Goal: Task Accomplishment & Management: Complete application form

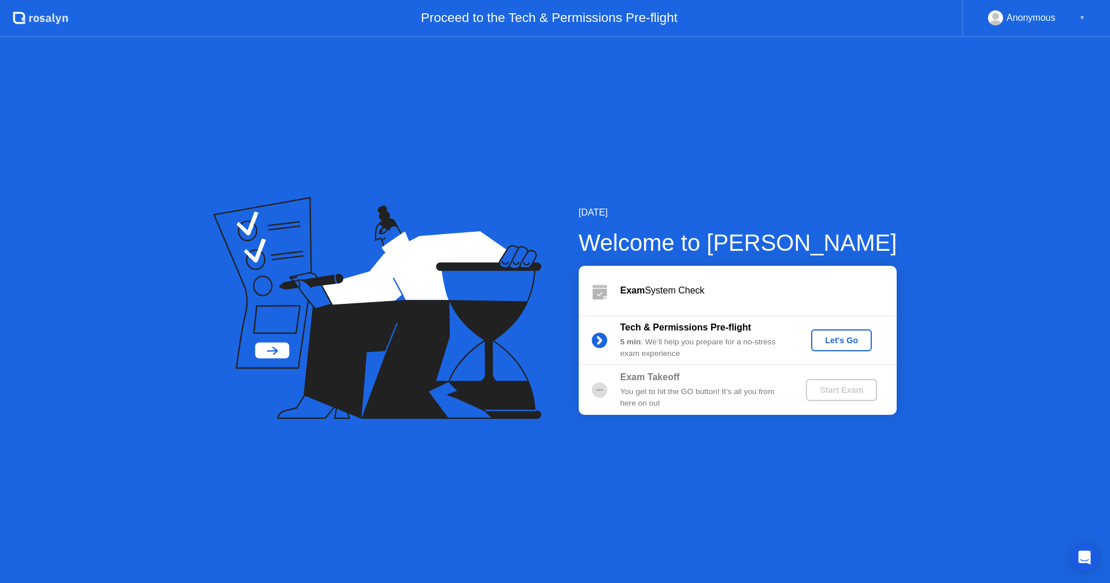
click at [855, 341] on div "Let's Go" at bounding box center [840, 340] width 51 height 9
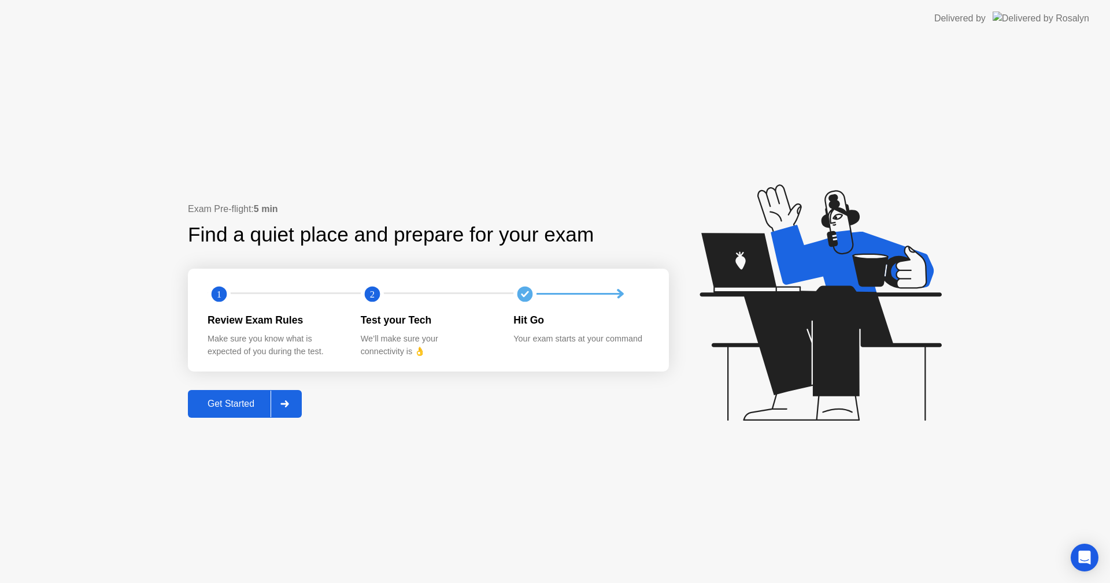
click at [195, 411] on button "Get Started" at bounding box center [245, 404] width 114 height 28
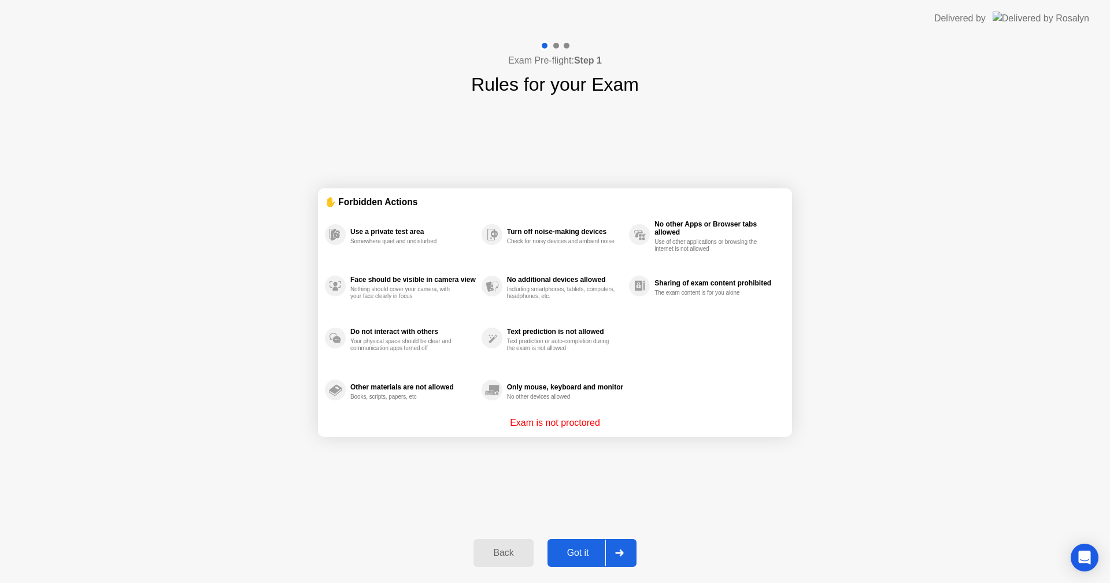
click at [593, 556] on div "Got it" at bounding box center [578, 553] width 54 height 10
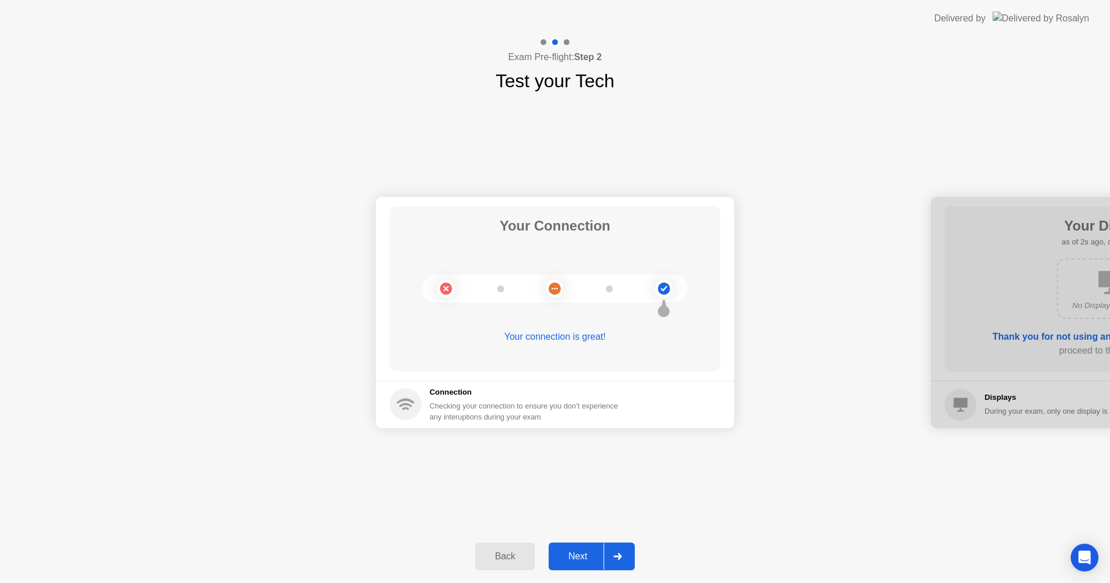
click at [593, 556] on div "Next" at bounding box center [577, 556] width 51 height 10
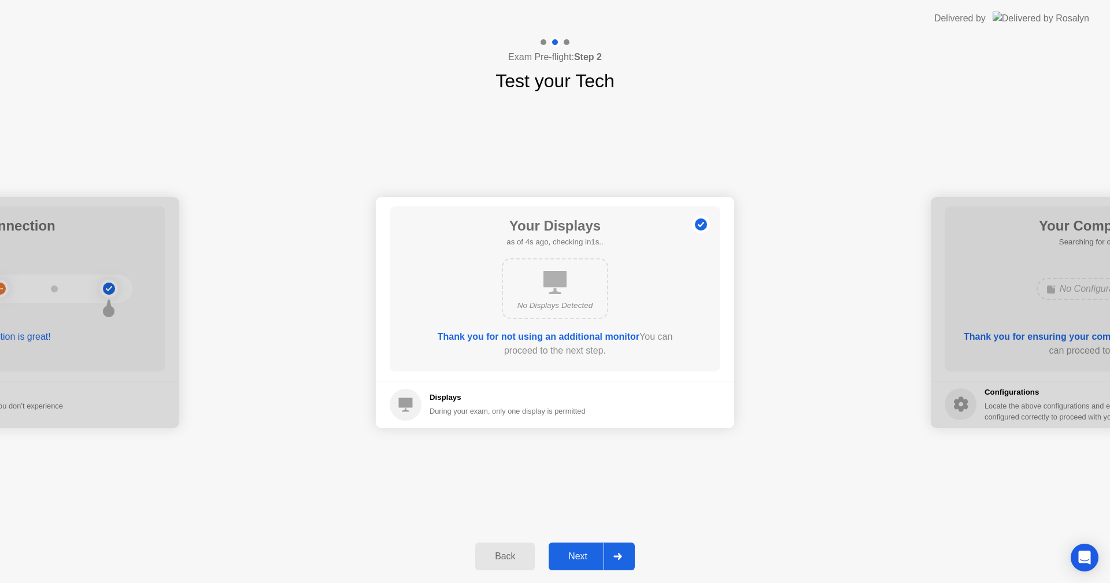
click at [593, 556] on div "Next" at bounding box center [577, 556] width 51 height 10
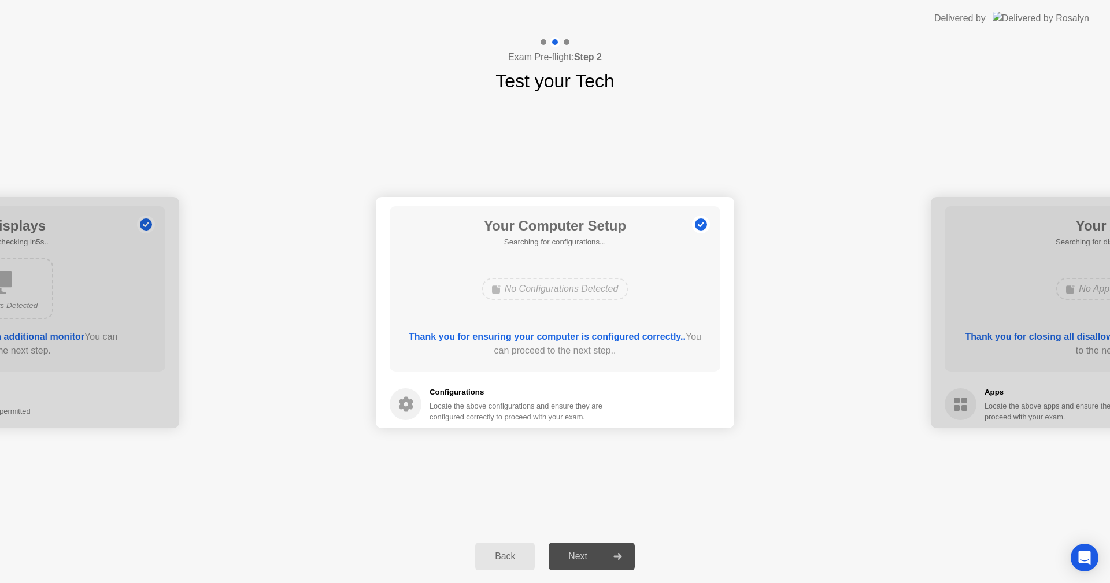
click at [594, 554] on div "Next" at bounding box center [577, 556] width 51 height 10
click at [618, 559] on icon at bounding box center [617, 556] width 9 height 7
click at [585, 569] on button "Next" at bounding box center [591, 557] width 86 height 28
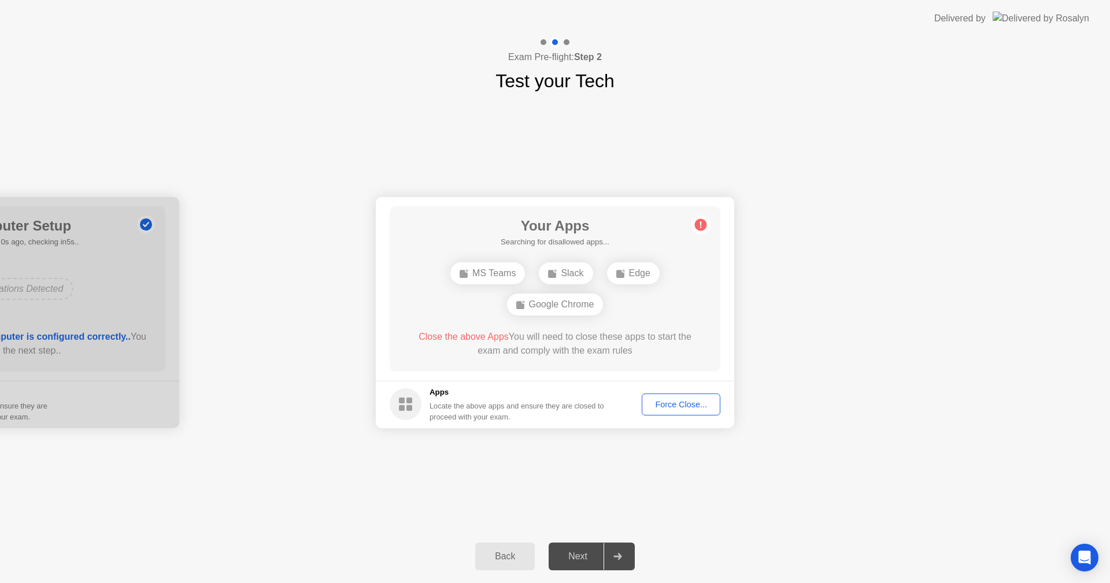
click at [685, 409] on div "Force Close..." at bounding box center [681, 404] width 71 height 9
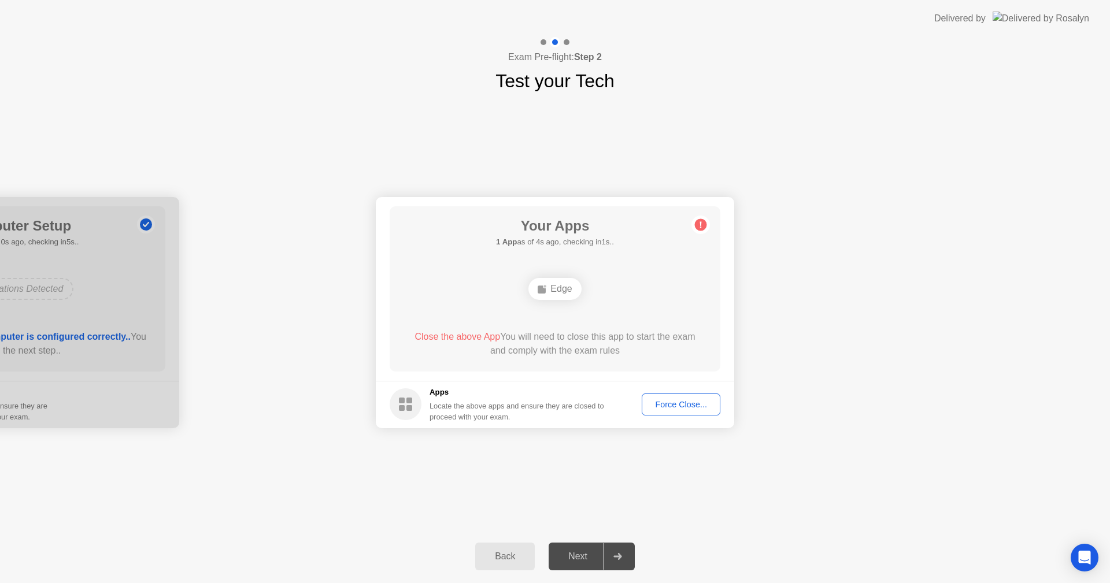
click at [684, 403] on div "Force Close..." at bounding box center [681, 404] width 71 height 9
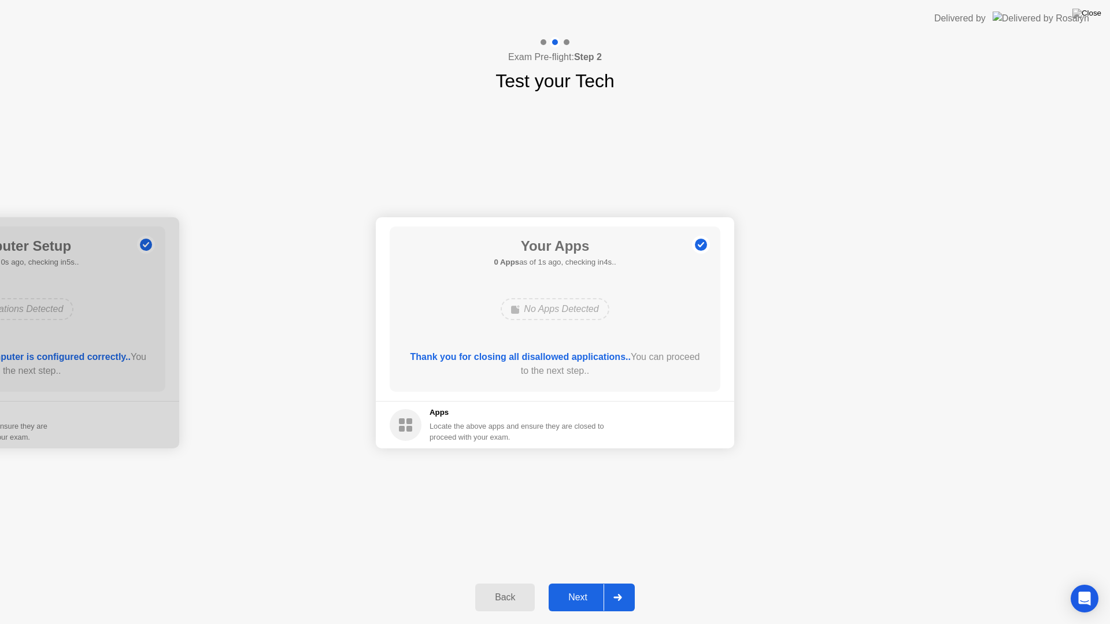
click at [716, 462] on div "Your Connection Your connection is great! Connection Checking your connection t…" at bounding box center [555, 333] width 1110 height 476
click at [581, 583] on div "Next" at bounding box center [577, 597] width 51 height 10
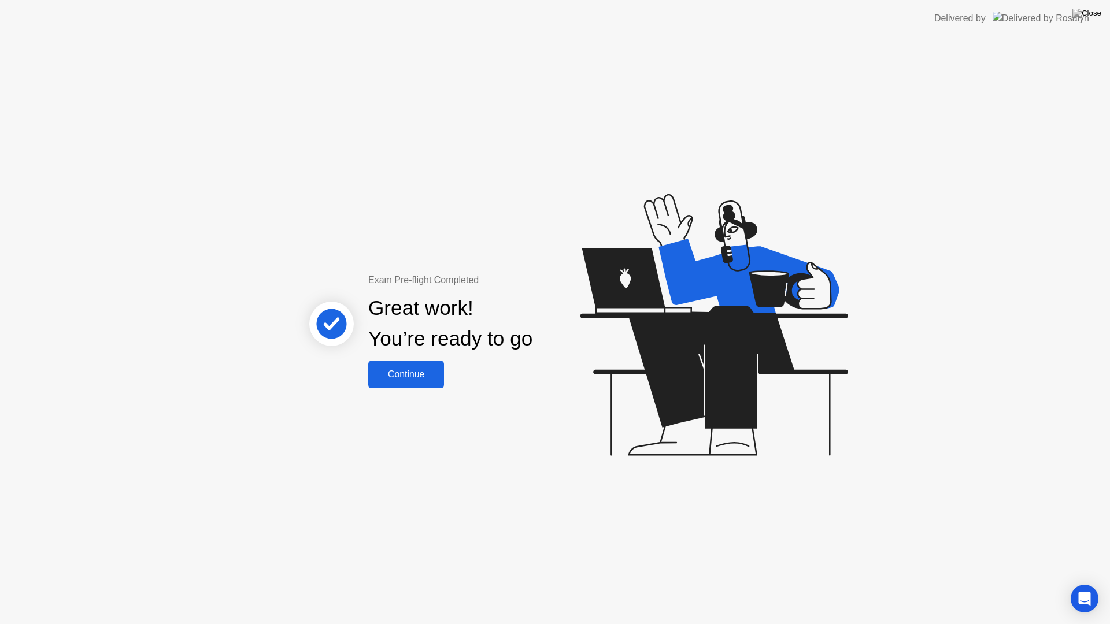
click at [417, 372] on div "Continue" at bounding box center [406, 374] width 69 height 10
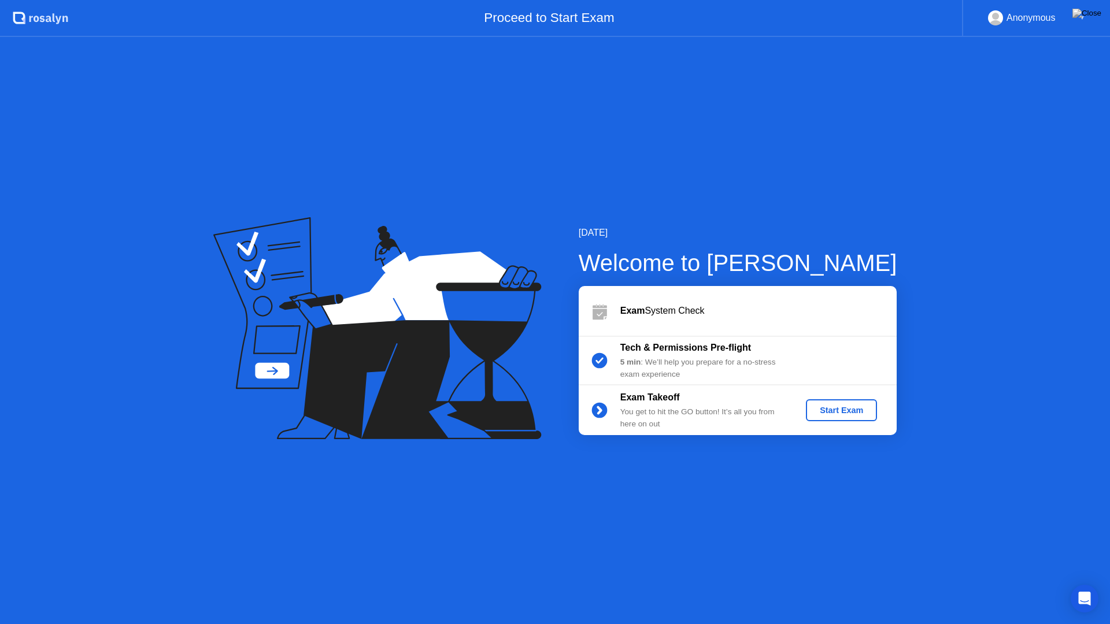
click at [845, 415] on div "Start Exam" at bounding box center [841, 410] width 62 height 9
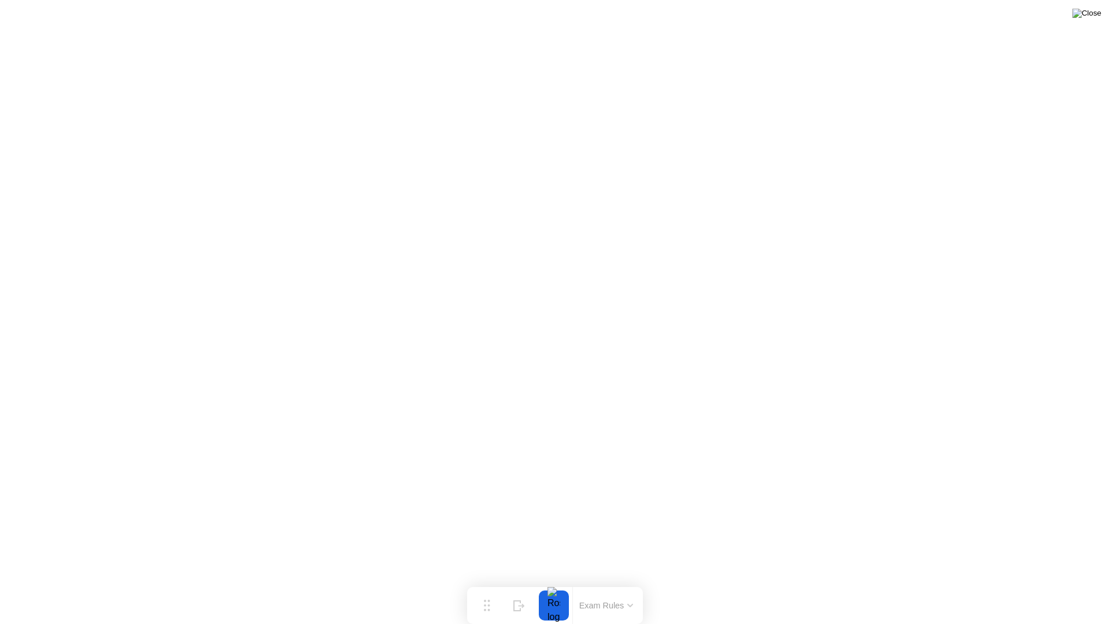
click at [1092, 18] on img at bounding box center [1086, 13] width 29 height 9
click at [964, 583] on div "End Proctoring Session" at bounding box center [1015, 592] width 128 height 10
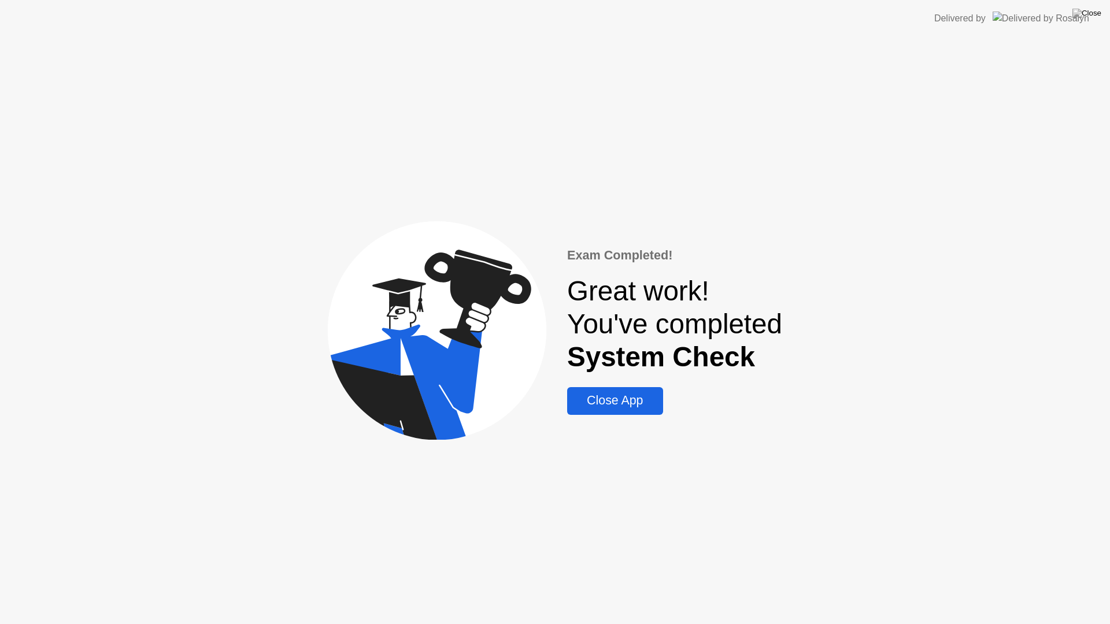
click at [603, 398] on div "Close App" at bounding box center [614, 401] width 88 height 14
